Goal: Use online tool/utility

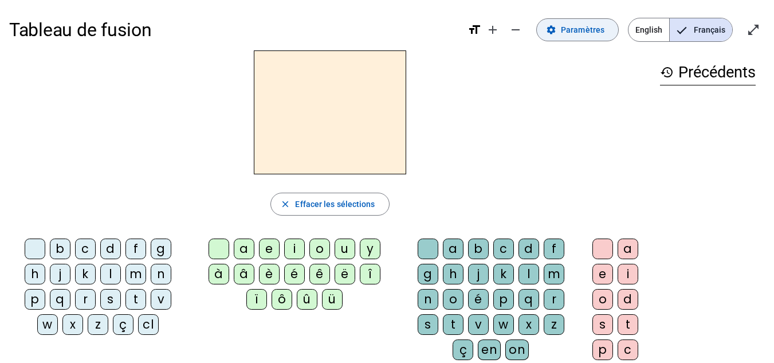
click at [590, 33] on span "Paramètres" at bounding box center [583, 30] width 44 height 14
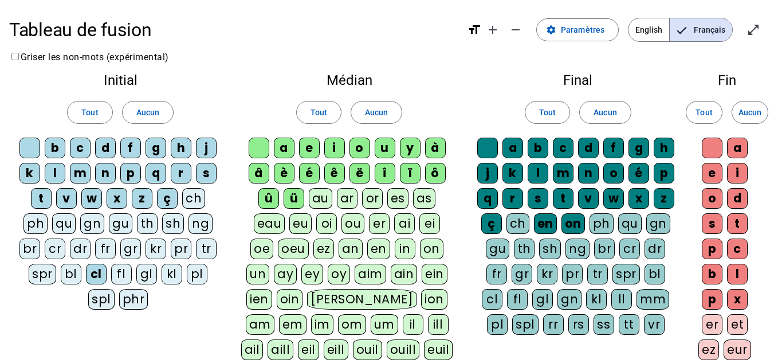
click at [89, 276] on div "cl" at bounding box center [96, 274] width 21 height 21
click at [98, 270] on div "cl" at bounding box center [96, 274] width 21 height 21
click at [749, 33] on mat-icon "open_in_full" at bounding box center [753, 30] width 14 height 14
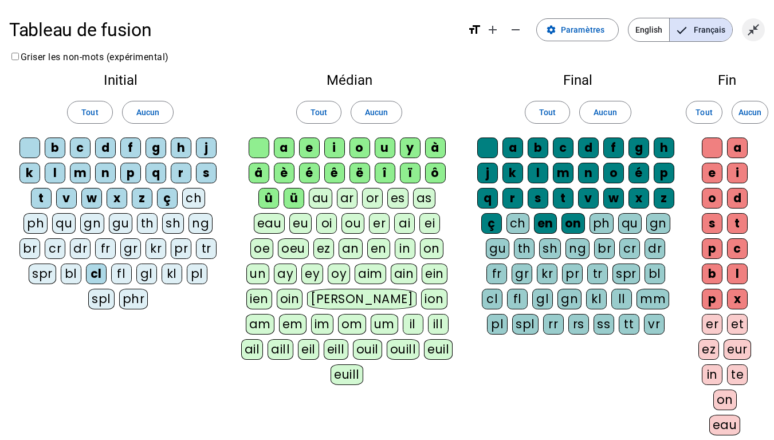
click at [753, 33] on mat-icon "close_fullscreen" at bounding box center [753, 30] width 14 height 14
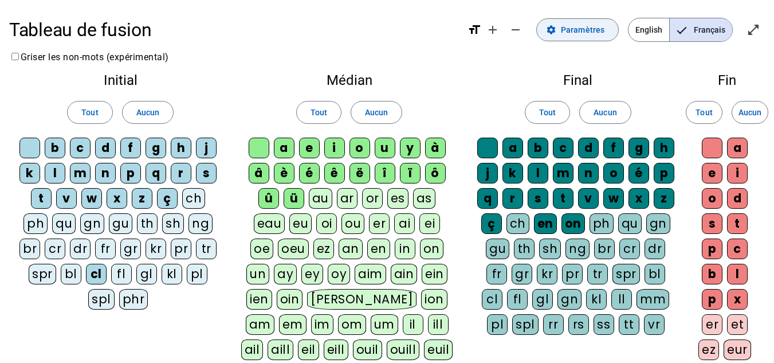
click at [570, 37] on span at bounding box center [577, 29] width 81 height 27
click at [480, 27] on mat-icon "format_size" at bounding box center [474, 30] width 14 height 14
click at [477, 28] on mat-icon "format_size" at bounding box center [474, 30] width 14 height 14
click at [686, 25] on mat-pseudo-checkbox "Language selection" at bounding box center [682, 30] width 10 height 10
click at [94, 272] on div "cl" at bounding box center [96, 274] width 21 height 21
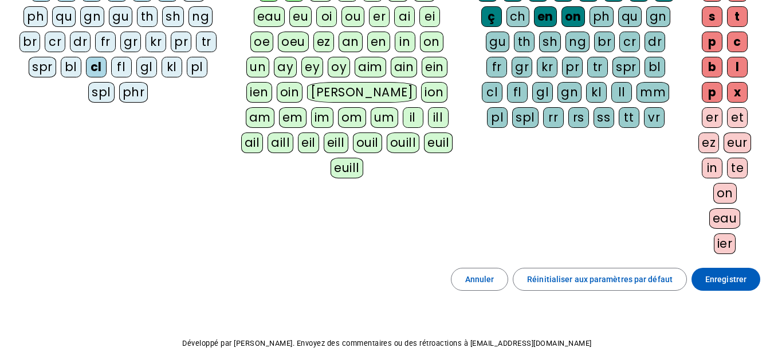
scroll to position [207, 0]
click at [743, 271] on span at bounding box center [726, 278] width 69 height 27
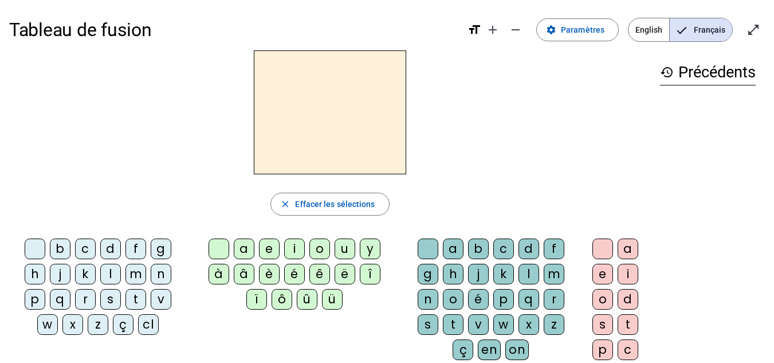
click at [151, 324] on div "cl" at bounding box center [148, 324] width 21 height 21
click at [245, 245] on div "a" at bounding box center [244, 248] width 21 height 21
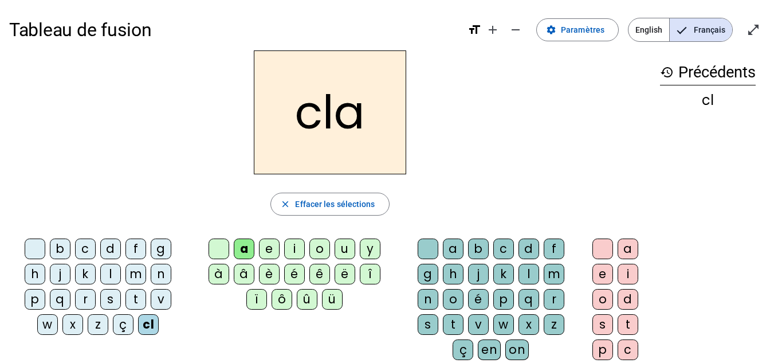
click at [553, 271] on div "m" at bounding box center [554, 274] width 21 height 21
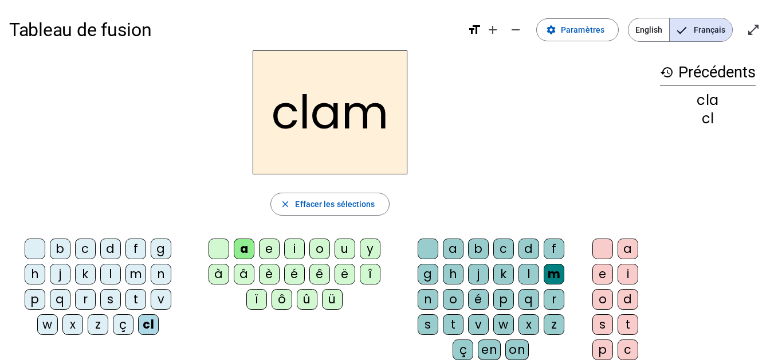
click at [599, 271] on div "e" at bounding box center [602, 274] width 21 height 21
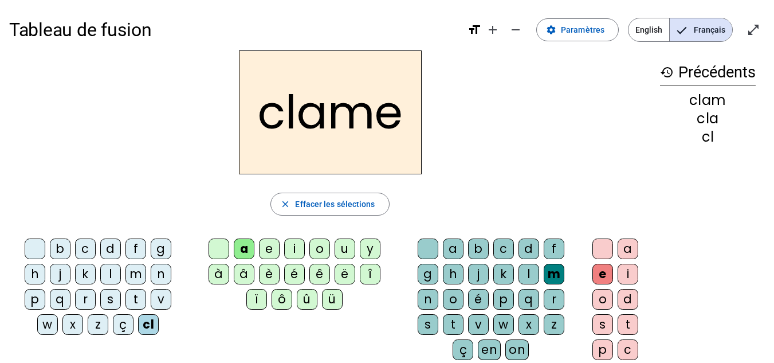
click at [152, 326] on div "cl" at bounding box center [148, 324] width 21 height 21
click at [115, 270] on div "l" at bounding box center [110, 274] width 21 height 21
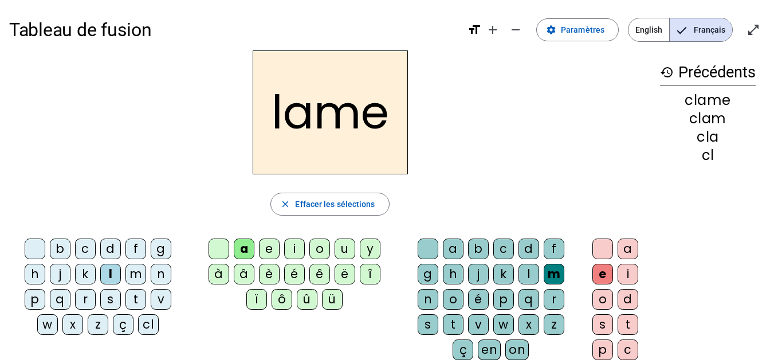
click at [113, 246] on div "d" at bounding box center [110, 248] width 21 height 21
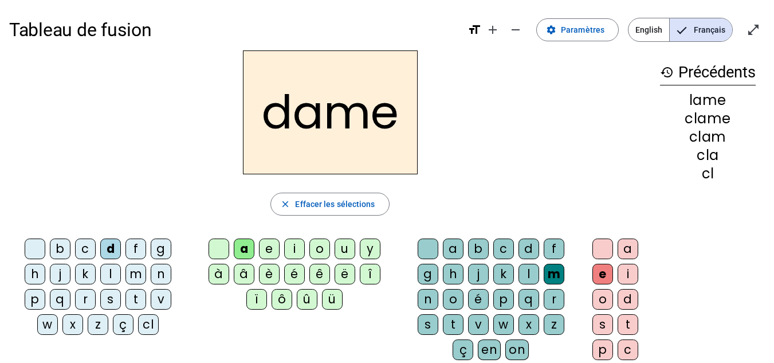
click at [86, 247] on div "c" at bounding box center [85, 248] width 21 height 21
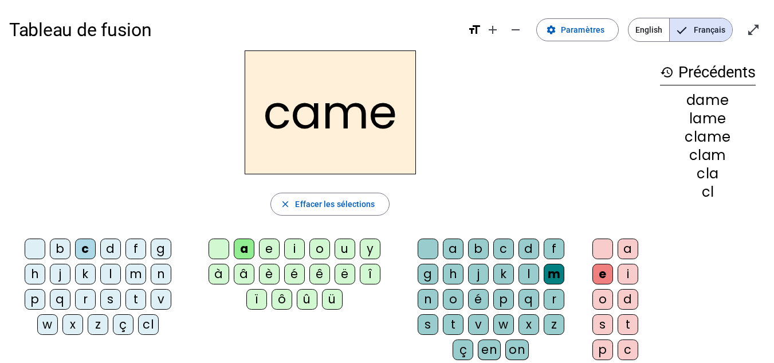
click at [428, 295] on div "n" at bounding box center [428, 299] width 21 height 21
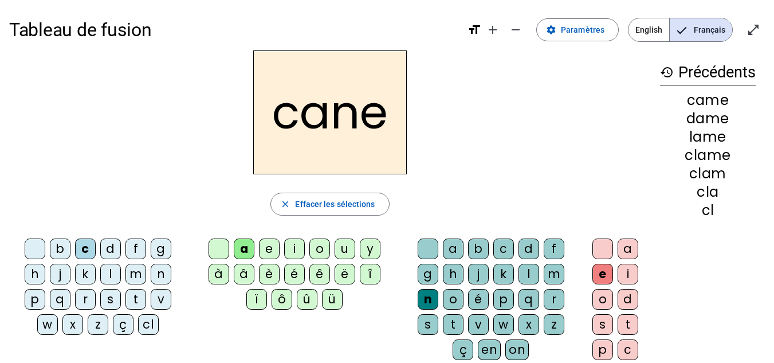
click at [430, 279] on div "g" at bounding box center [428, 274] width 21 height 21
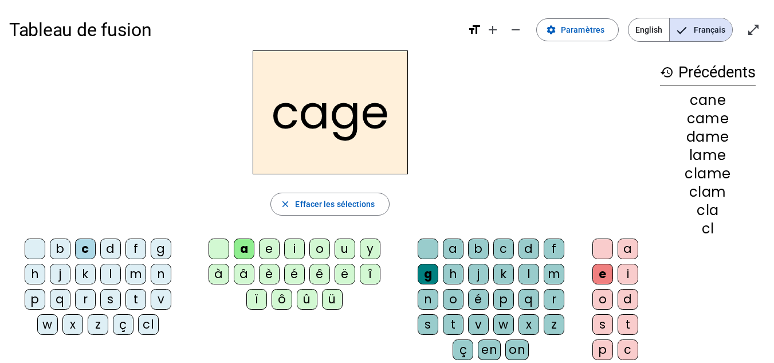
click at [32, 302] on div "p" at bounding box center [35, 299] width 21 height 21
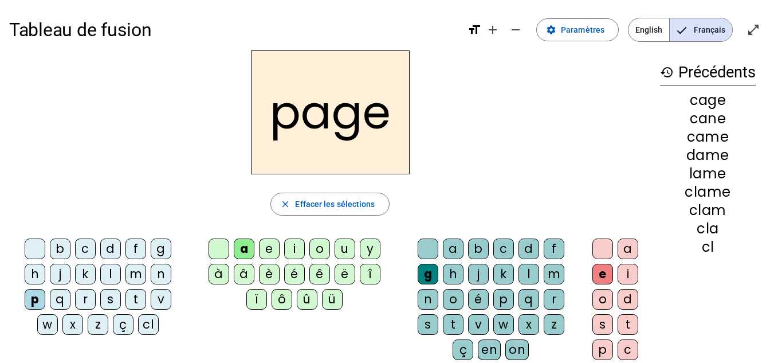
click at [104, 300] on div "s" at bounding box center [110, 299] width 21 height 21
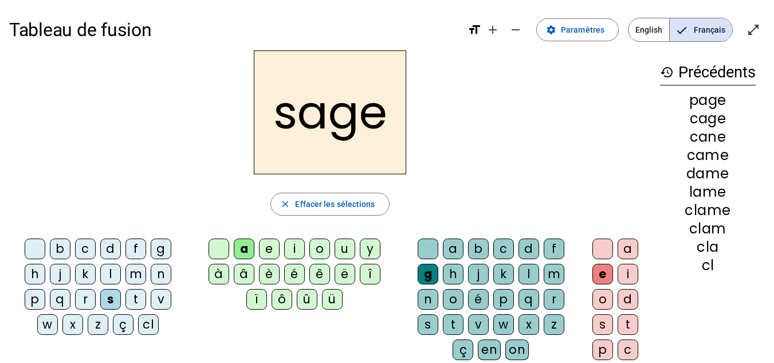
click at [130, 276] on div "m" at bounding box center [135, 274] width 21 height 21
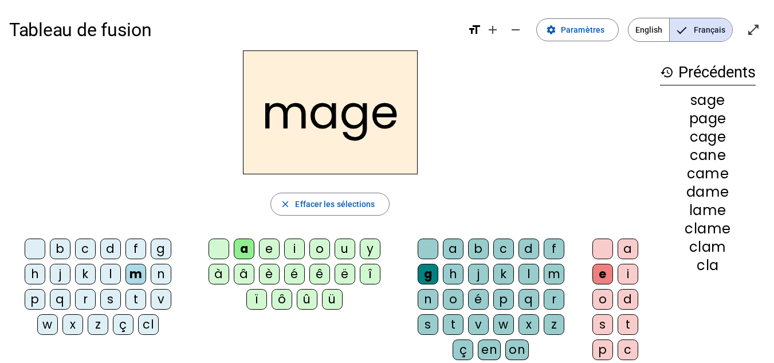
click at [339, 248] on div "u" at bounding box center [345, 248] width 21 height 21
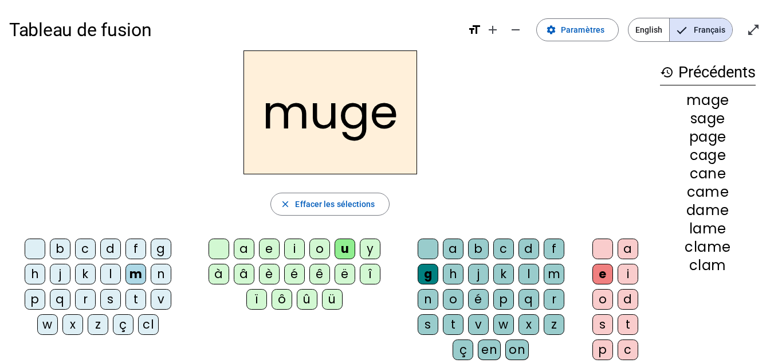
click at [111, 269] on div "l" at bounding box center [110, 274] width 21 height 21
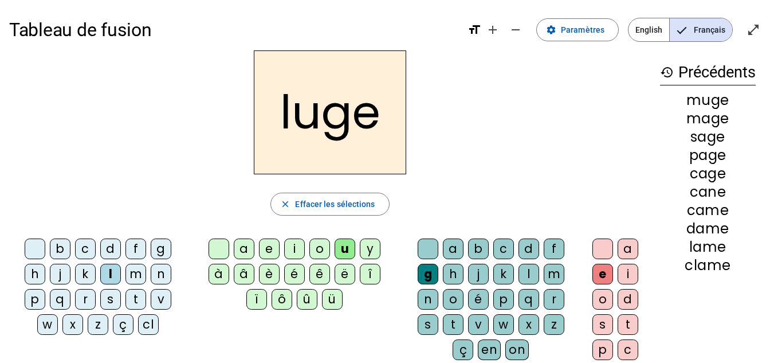
click at [422, 296] on div "n" at bounding box center [428, 299] width 21 height 21
